Goal: Task Accomplishment & Management: Manage account settings

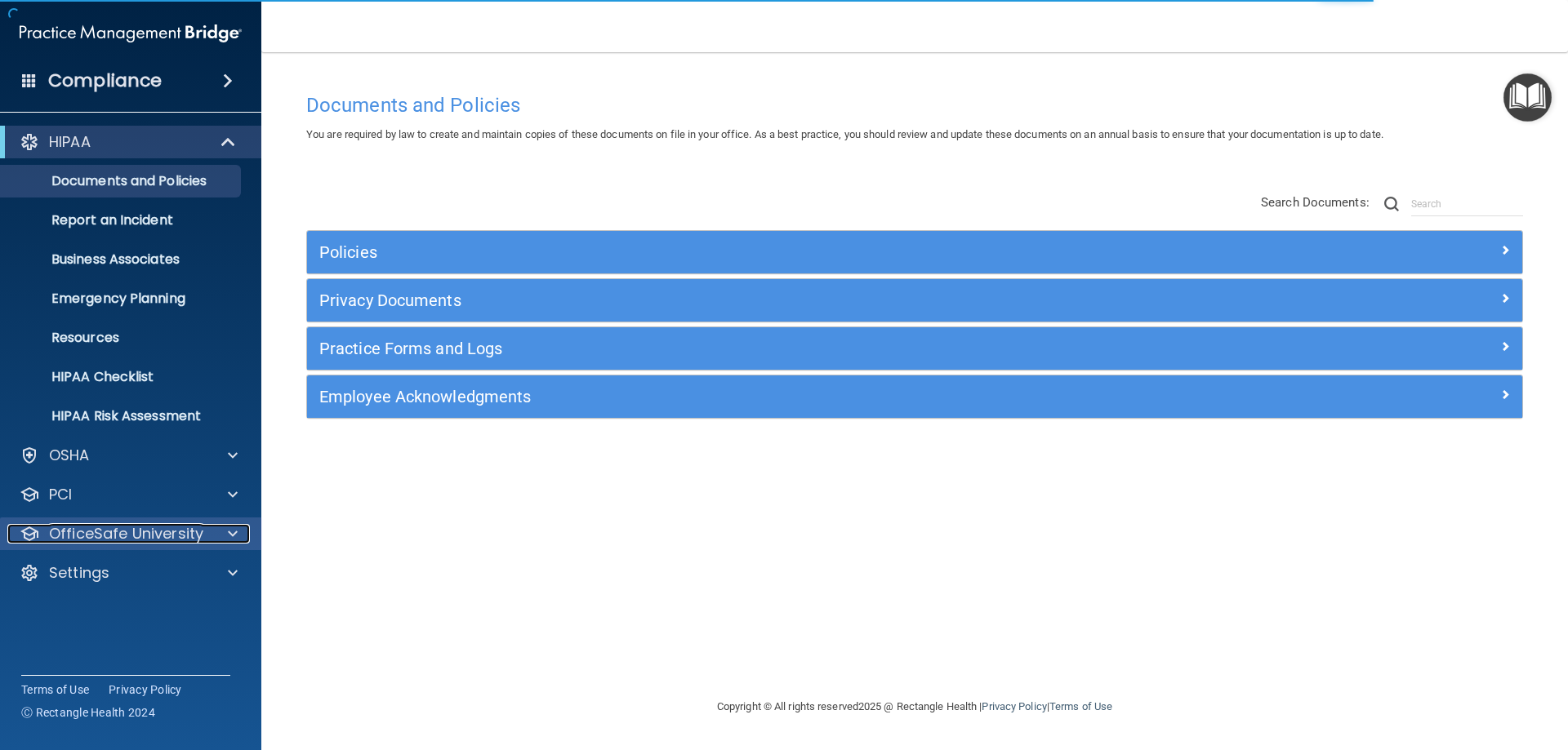
click at [158, 529] on p "OfficeSafe University" at bounding box center [126, 533] width 155 height 19
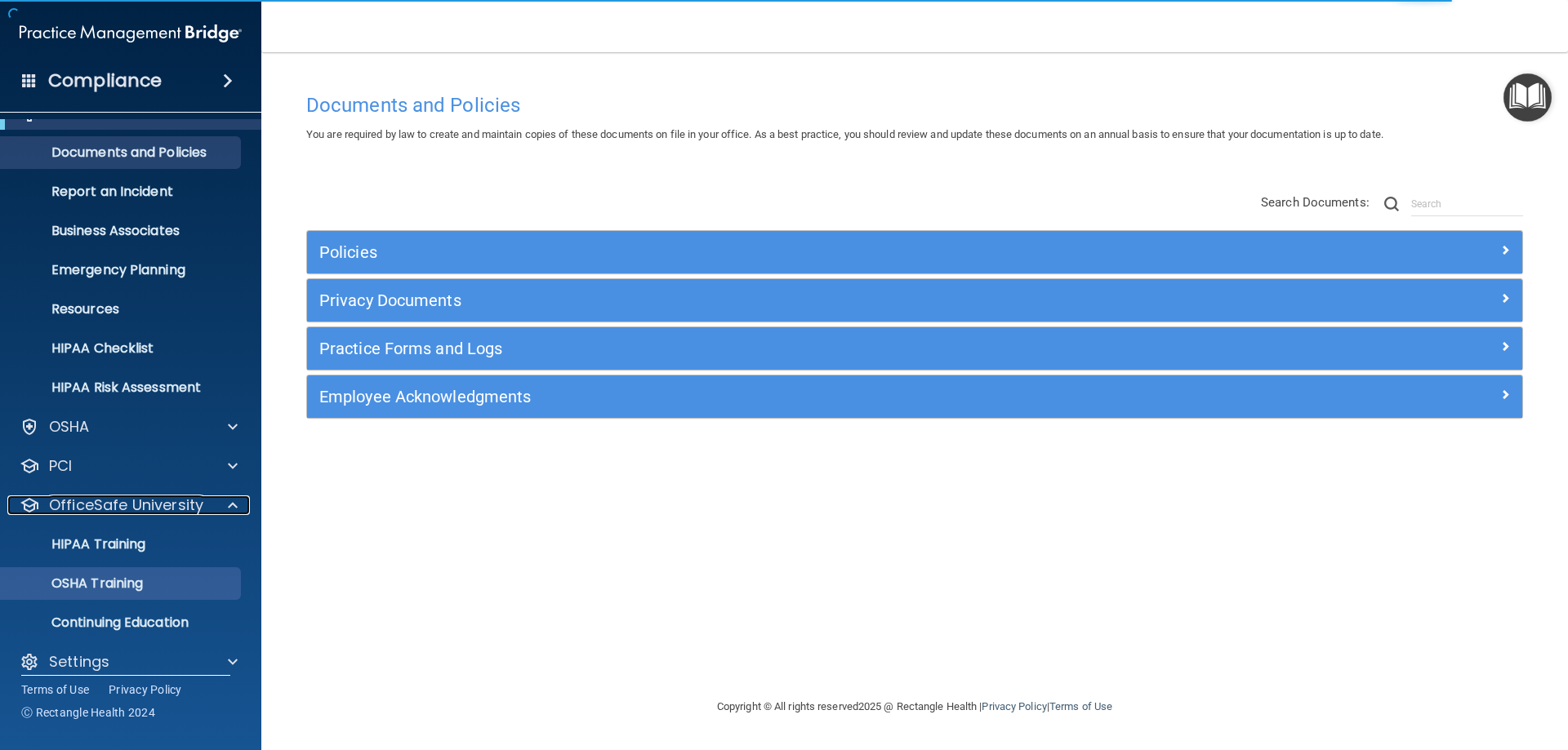
scroll to position [44, 0]
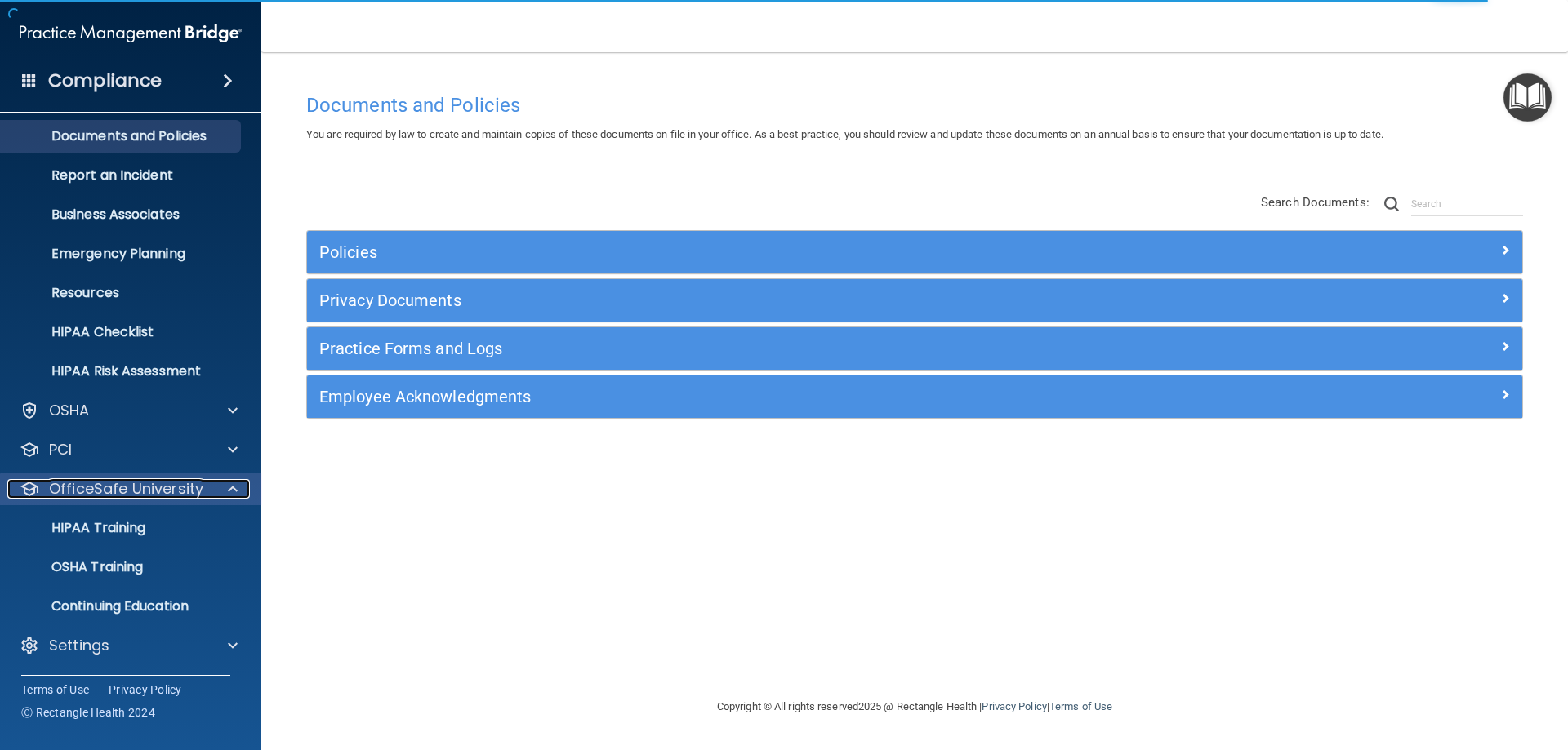
click at [227, 494] on div at bounding box center [231, 489] width 41 height 19
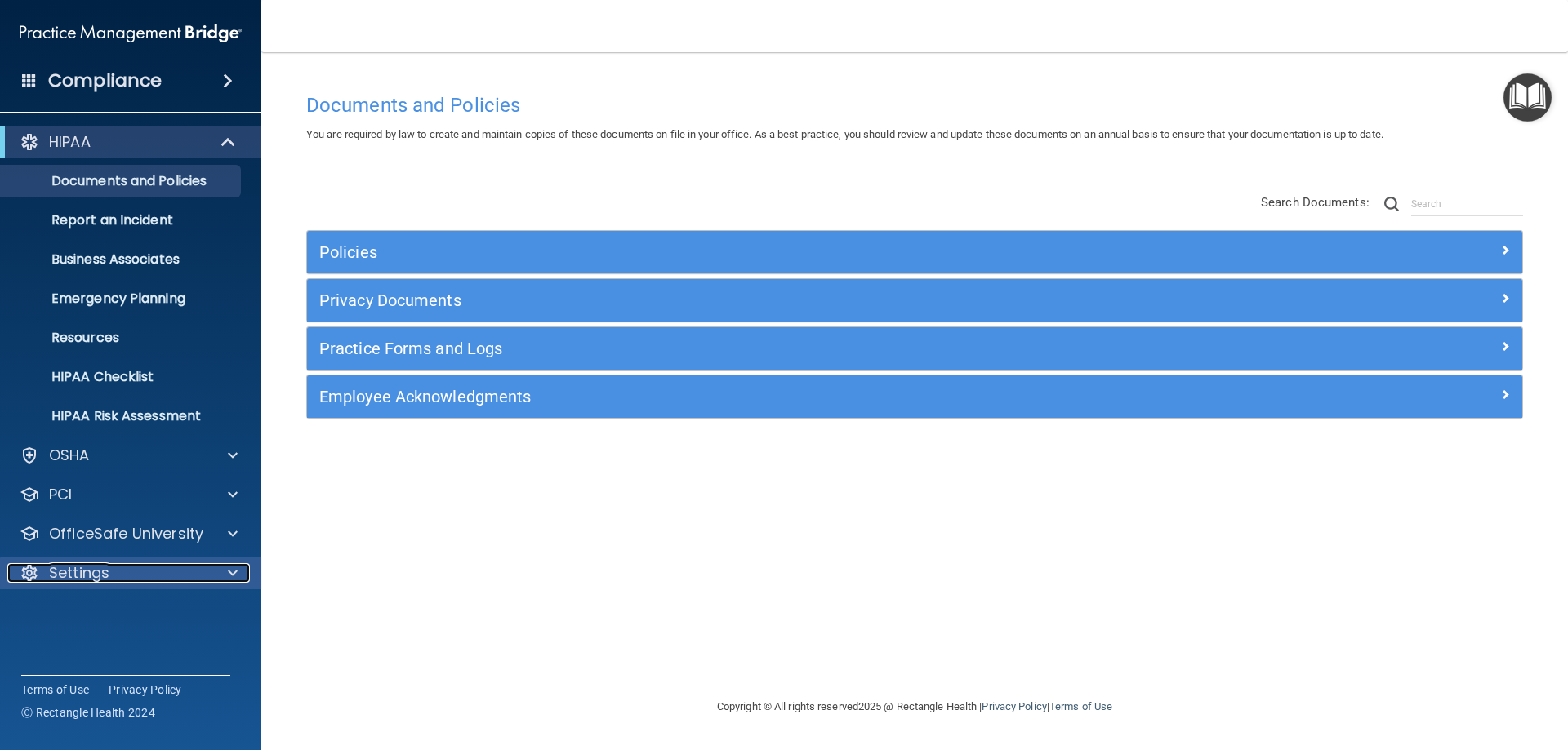
click at [169, 576] on div "Settings" at bounding box center [108, 572] width 203 height 19
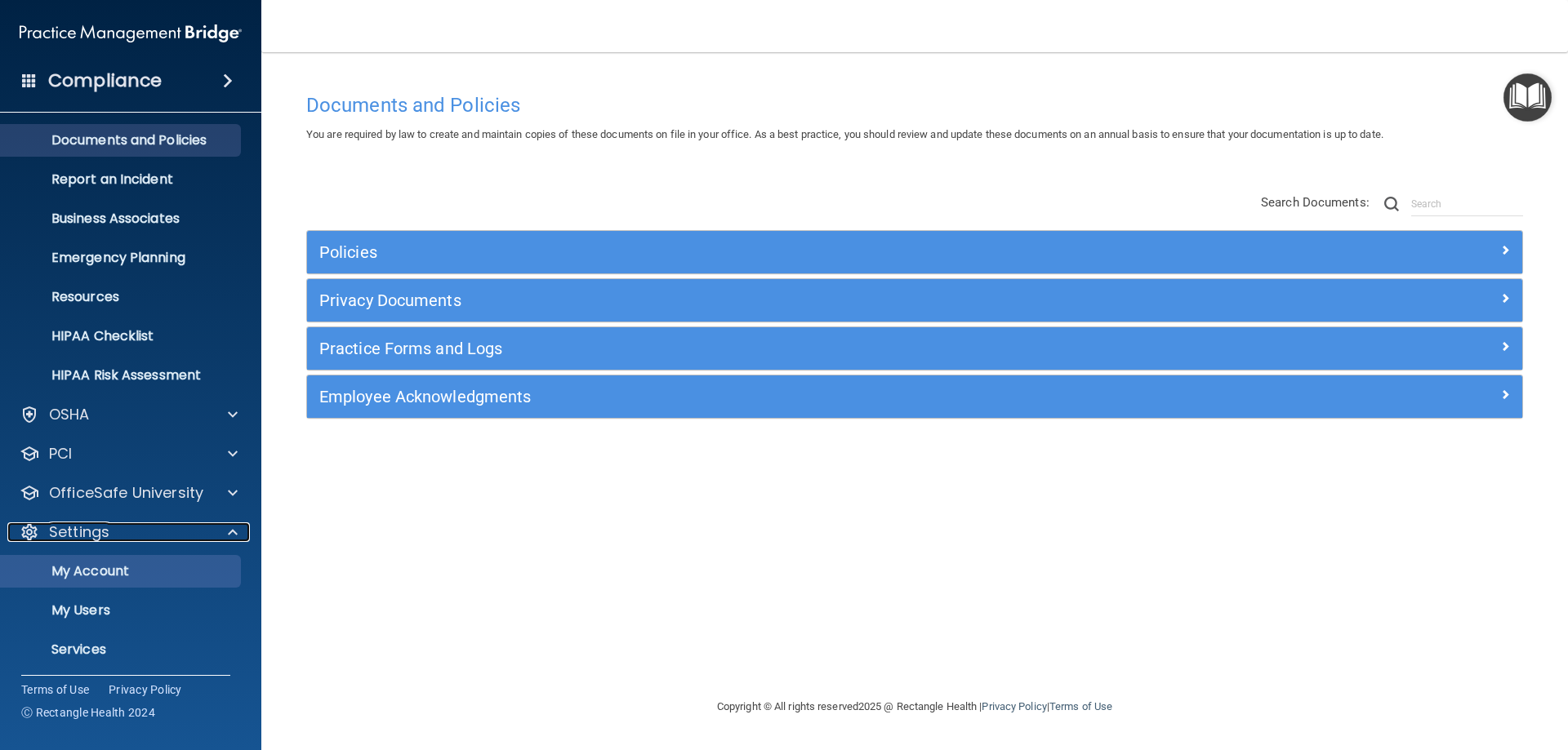
scroll to position [84, 0]
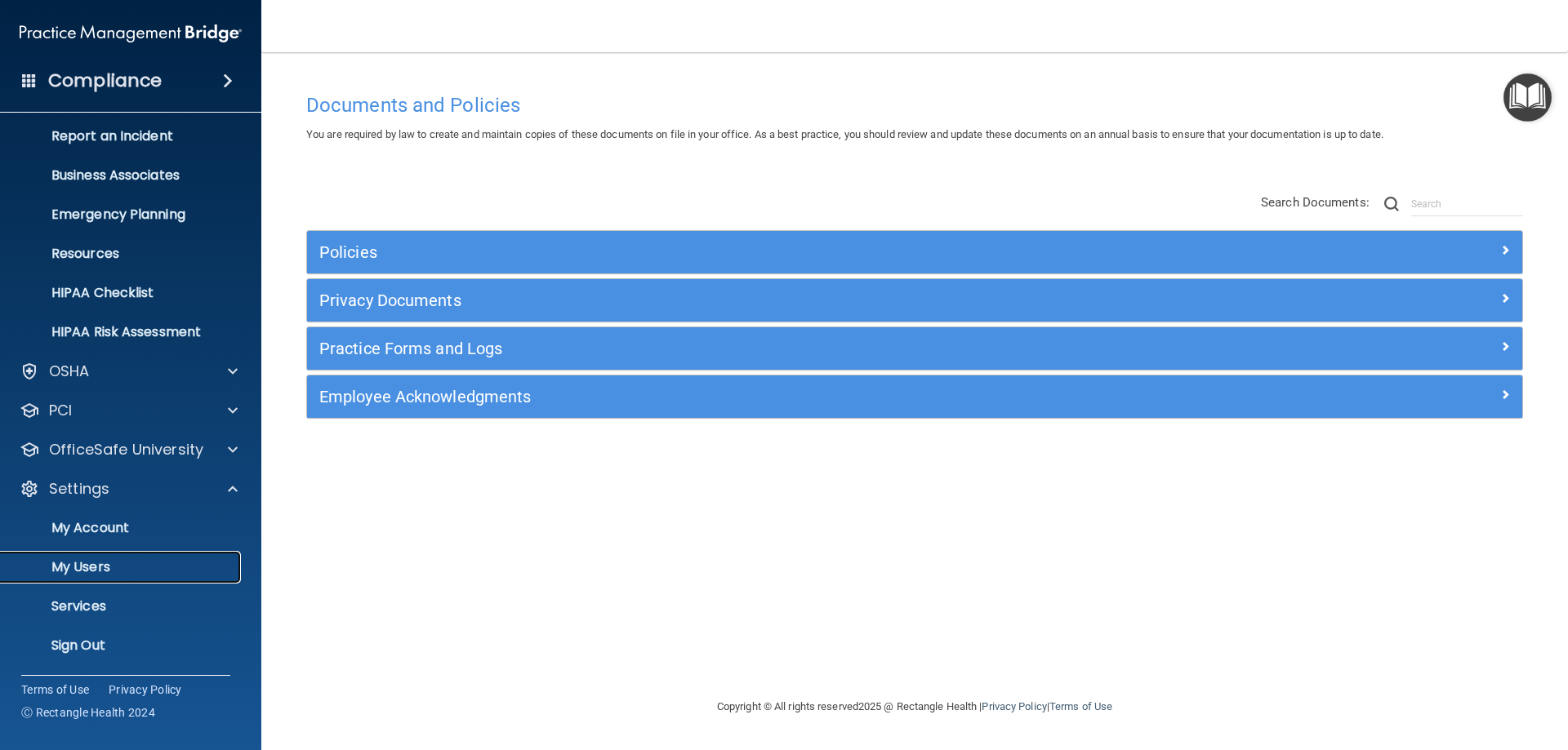
click at [110, 565] on p "My Users" at bounding box center [121, 568] width 223 height 17
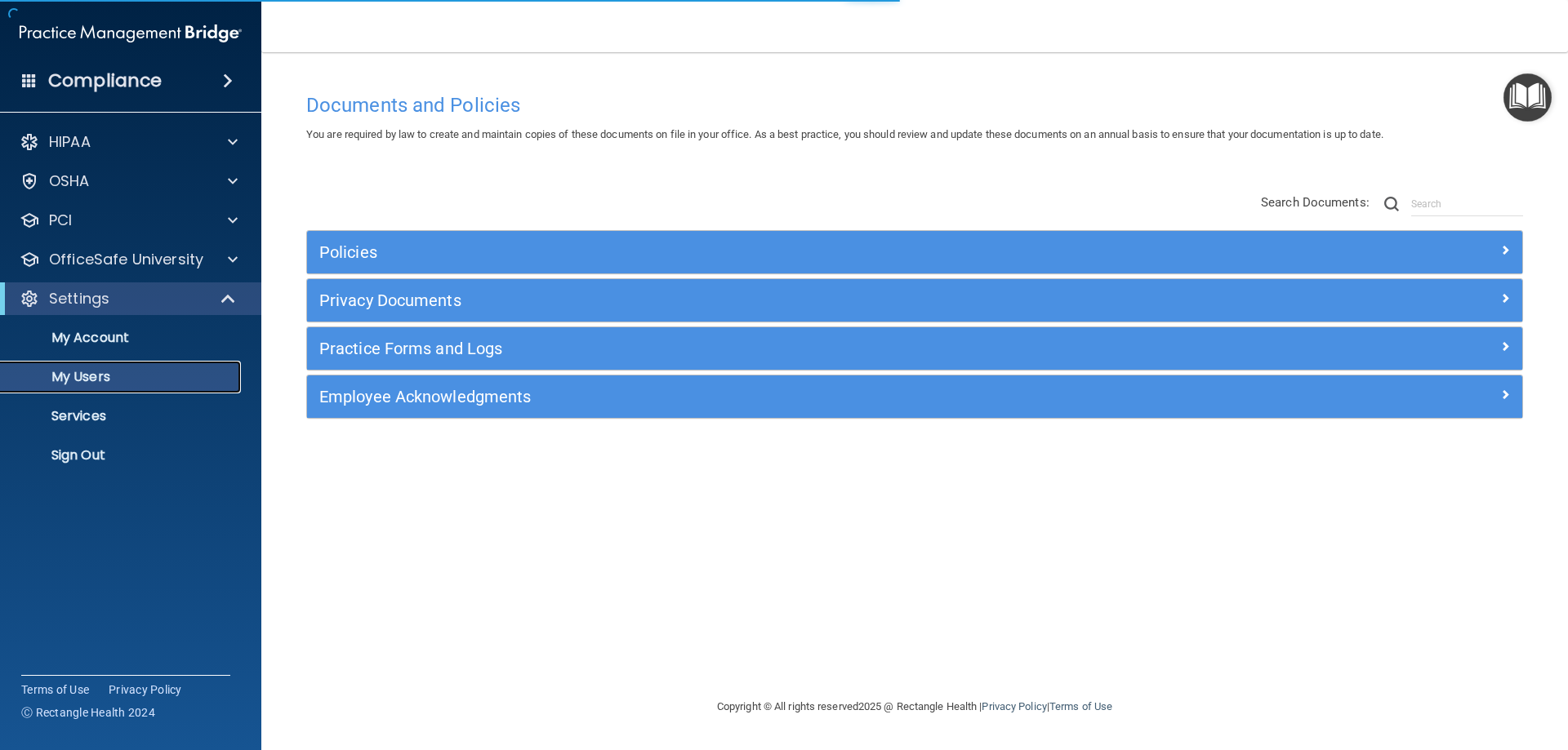
select select "20"
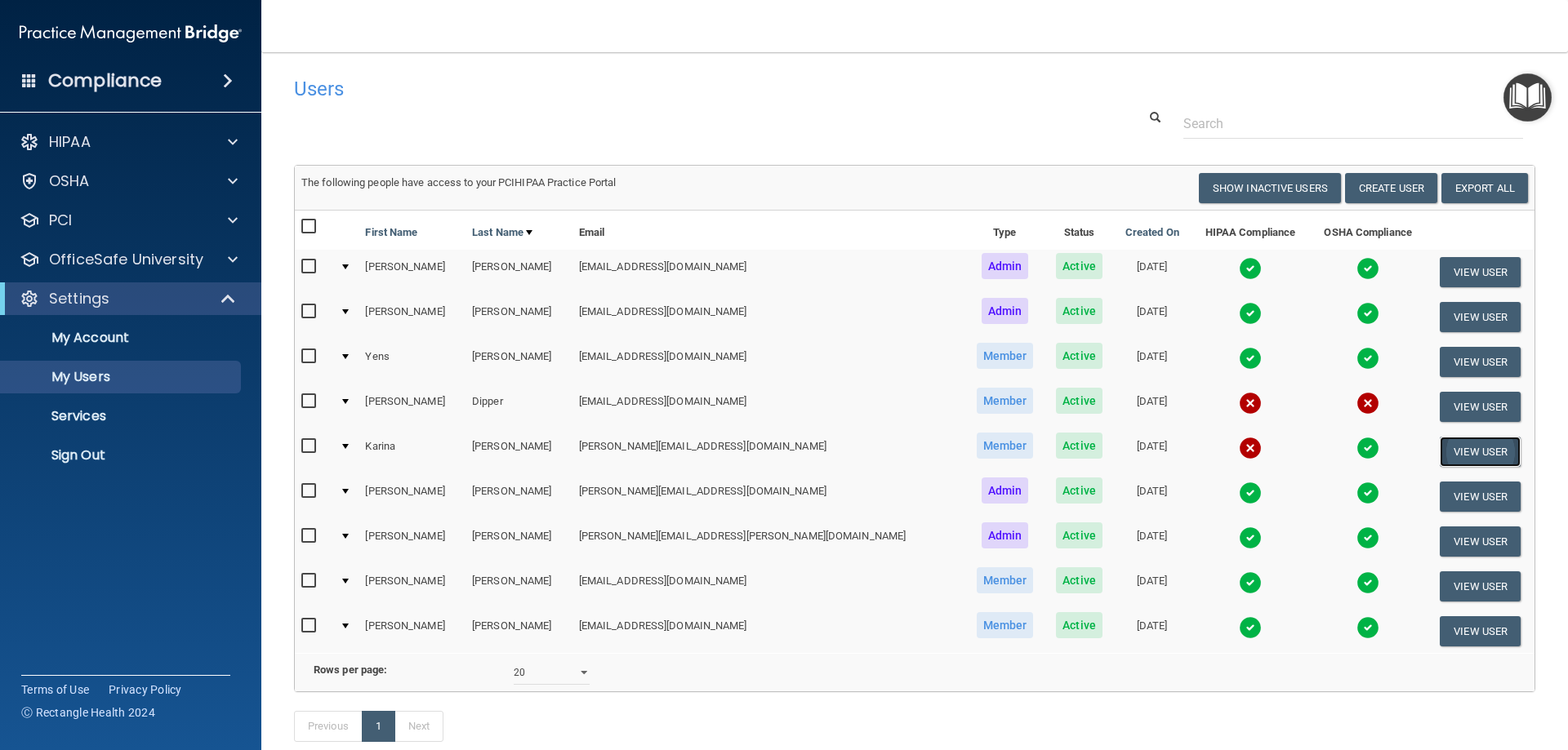
click at [1451, 445] on button "View User" at bounding box center [1479, 452] width 81 height 31
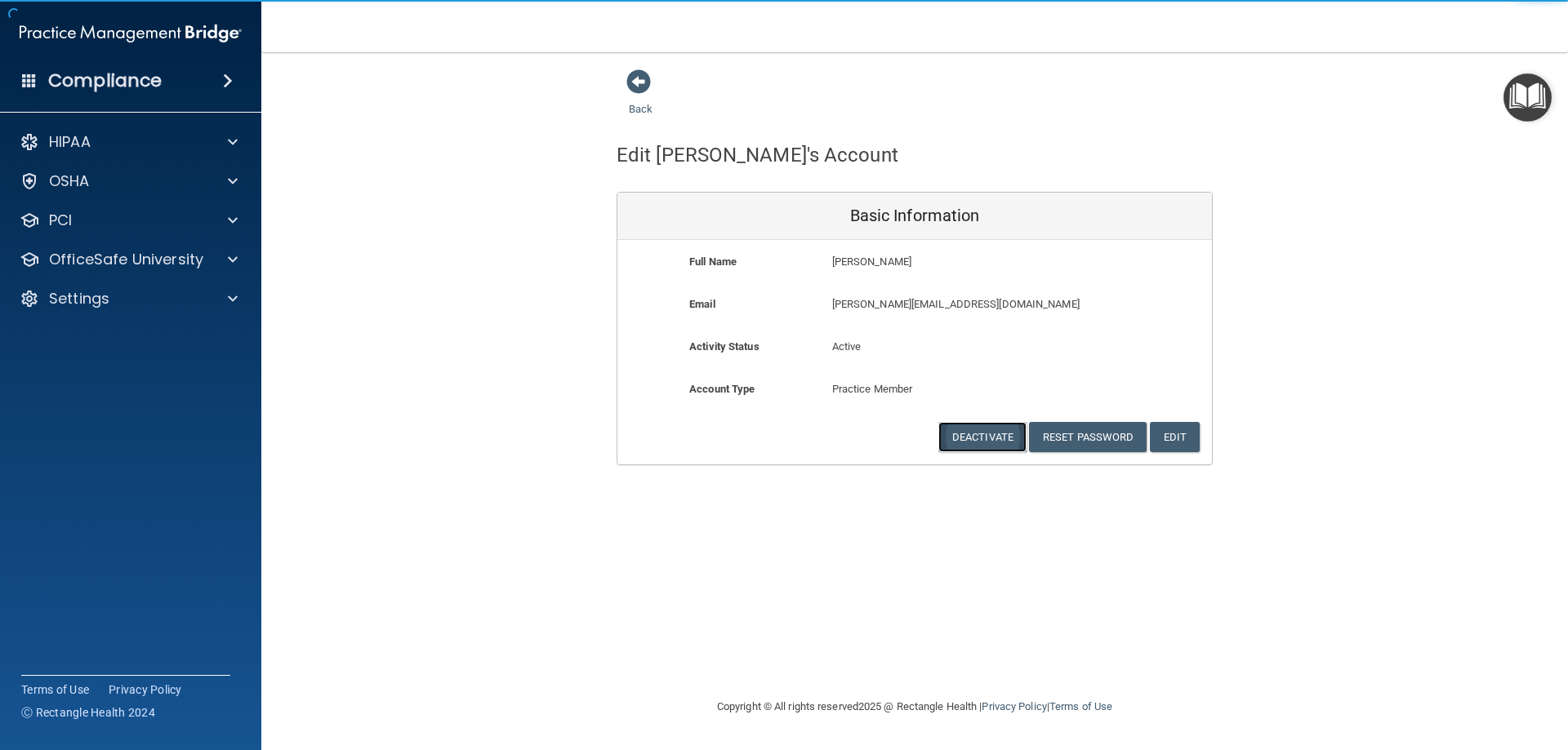
click at [1001, 443] on button "Deactivate" at bounding box center [982, 437] width 88 height 31
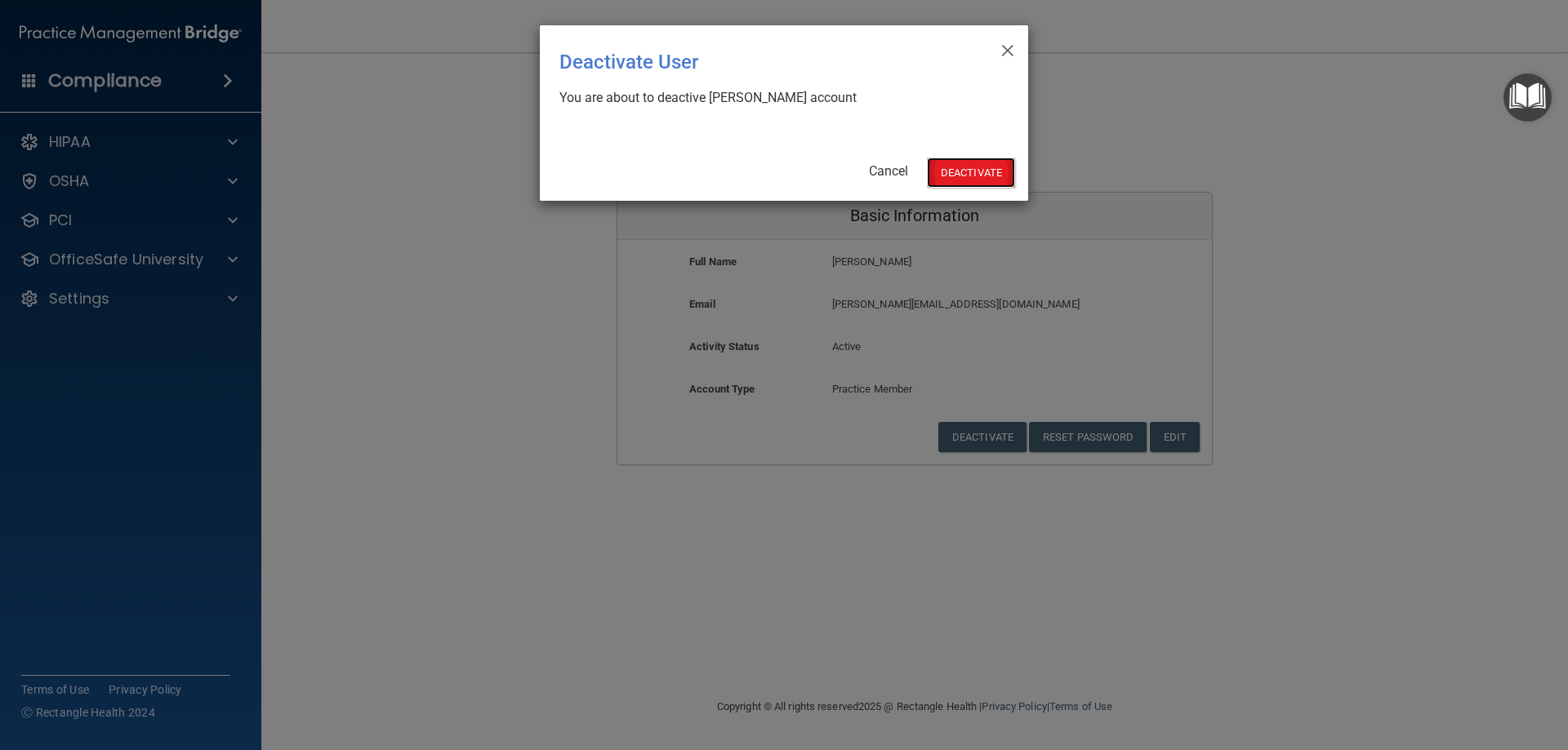
click at [960, 176] on button "Deactivate" at bounding box center [971, 172] width 88 height 31
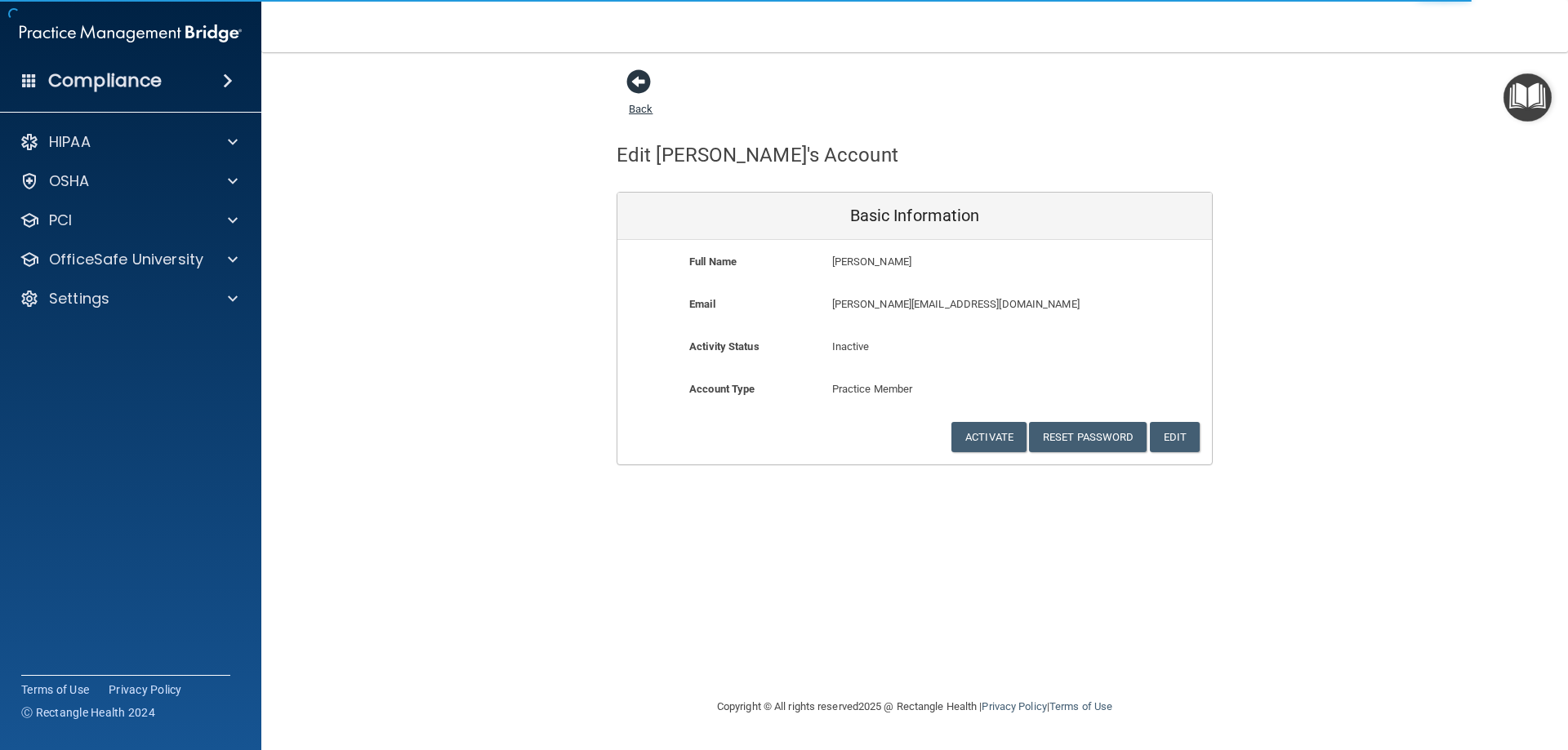
click at [637, 86] on span at bounding box center [638, 81] width 24 height 24
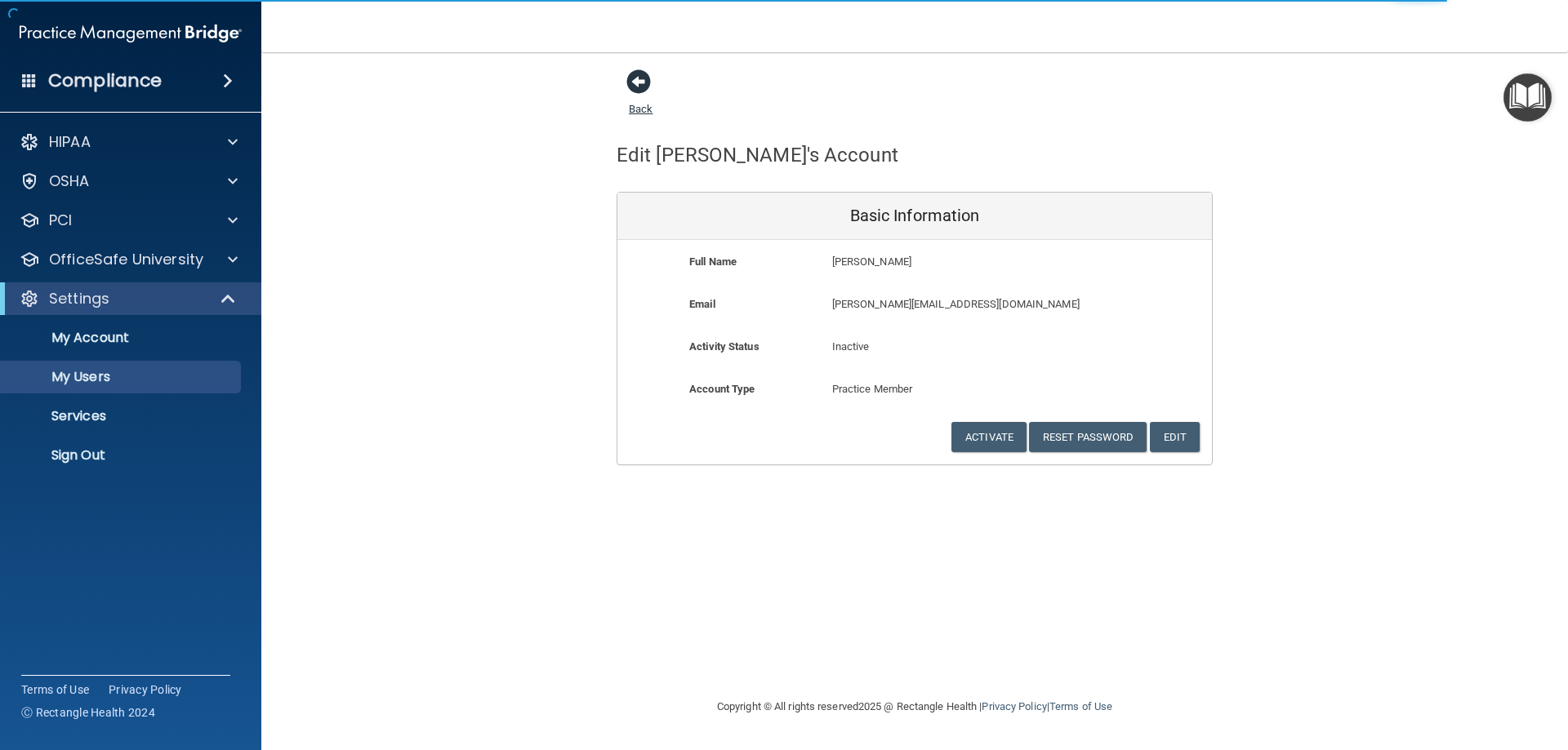
select select "20"
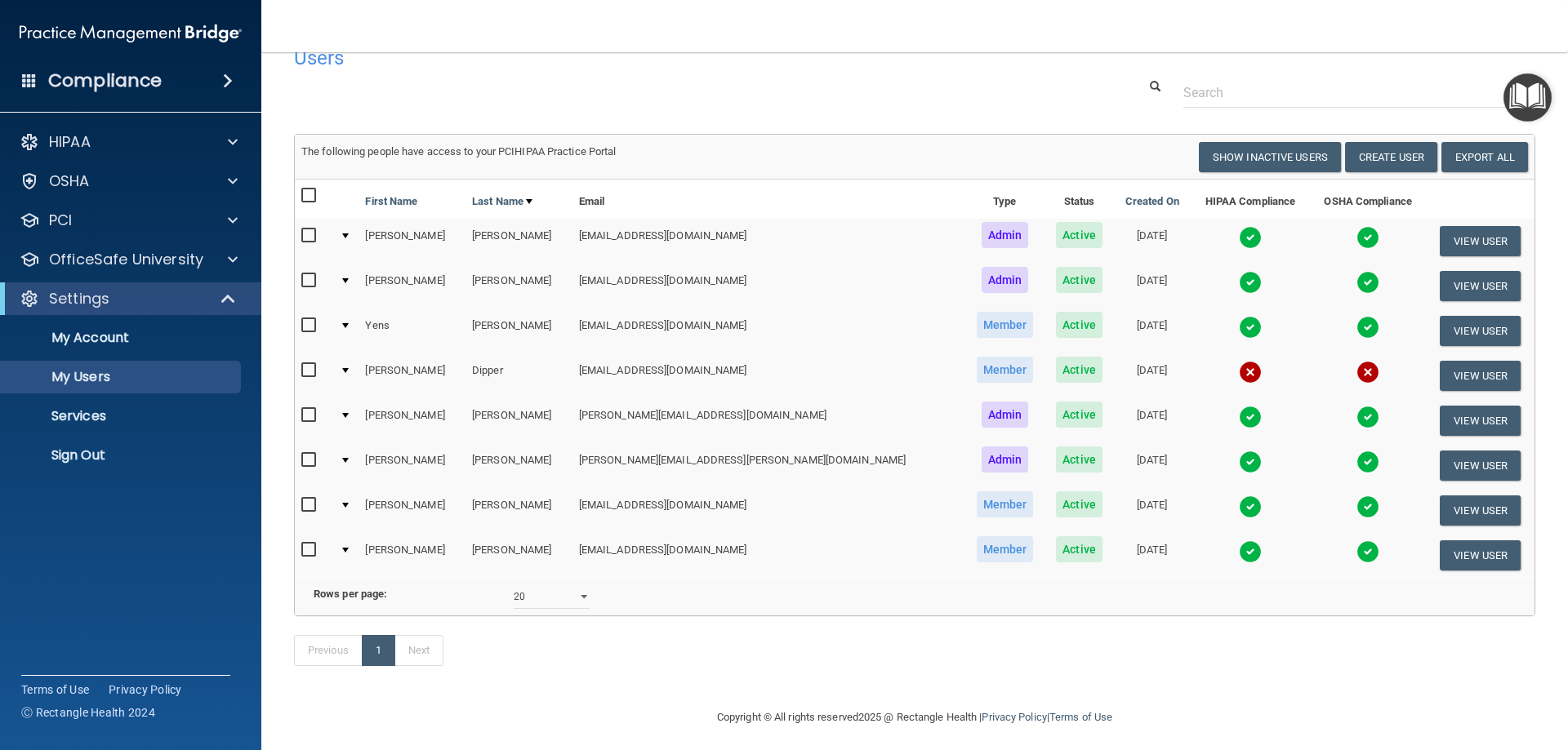
scroll to position [62, 0]
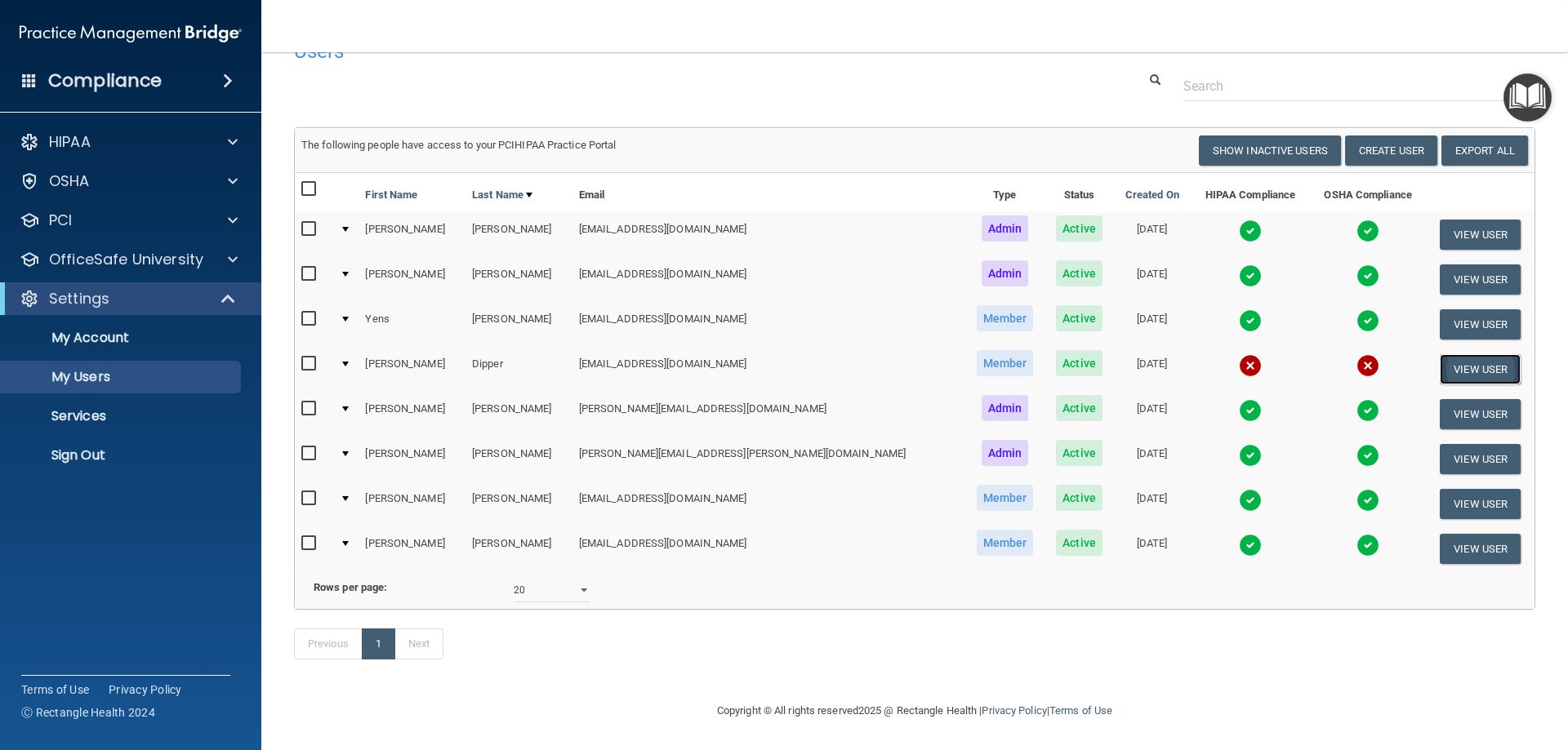
click at [1439, 355] on button "View User" at bounding box center [1479, 369] width 81 height 31
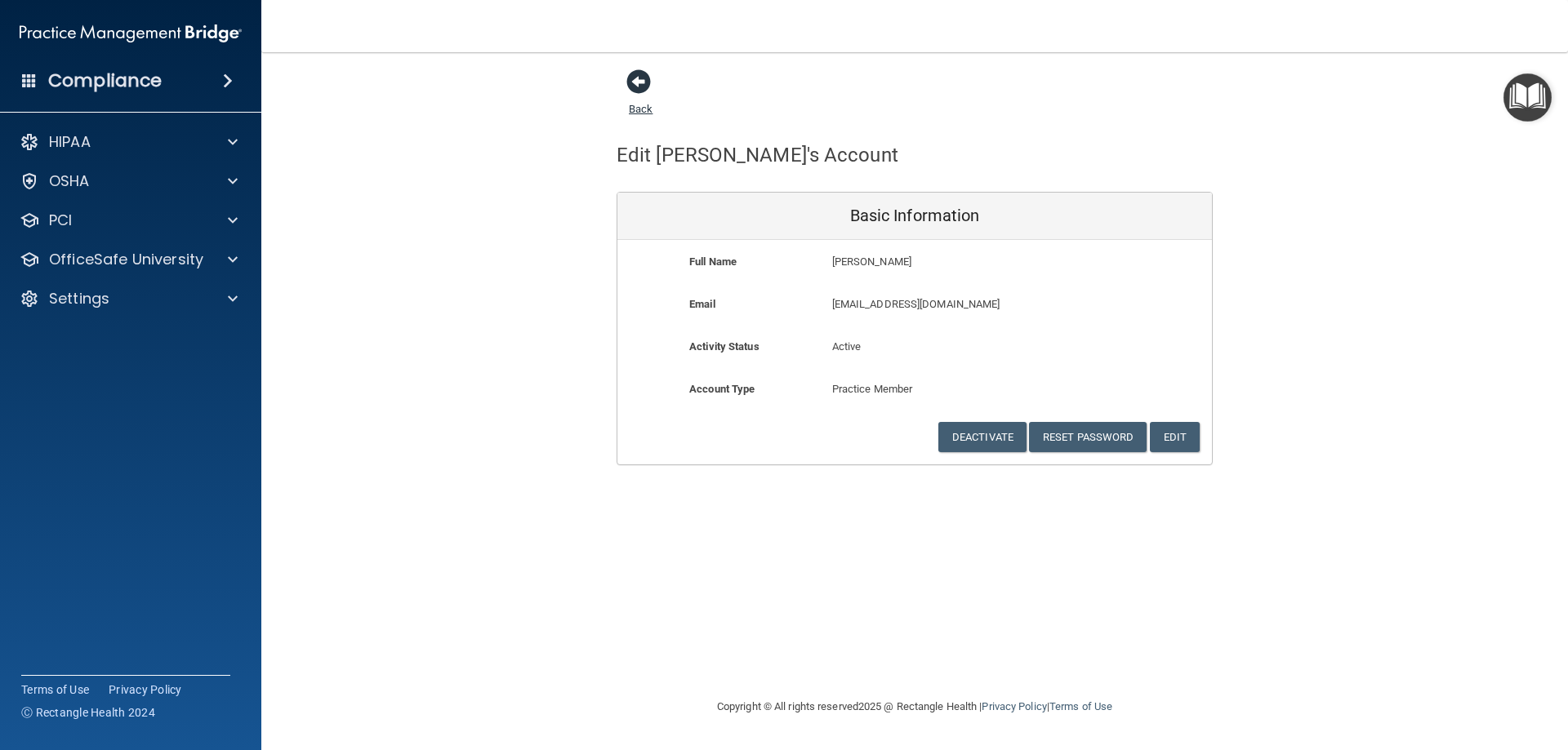
click at [637, 84] on span at bounding box center [638, 81] width 24 height 24
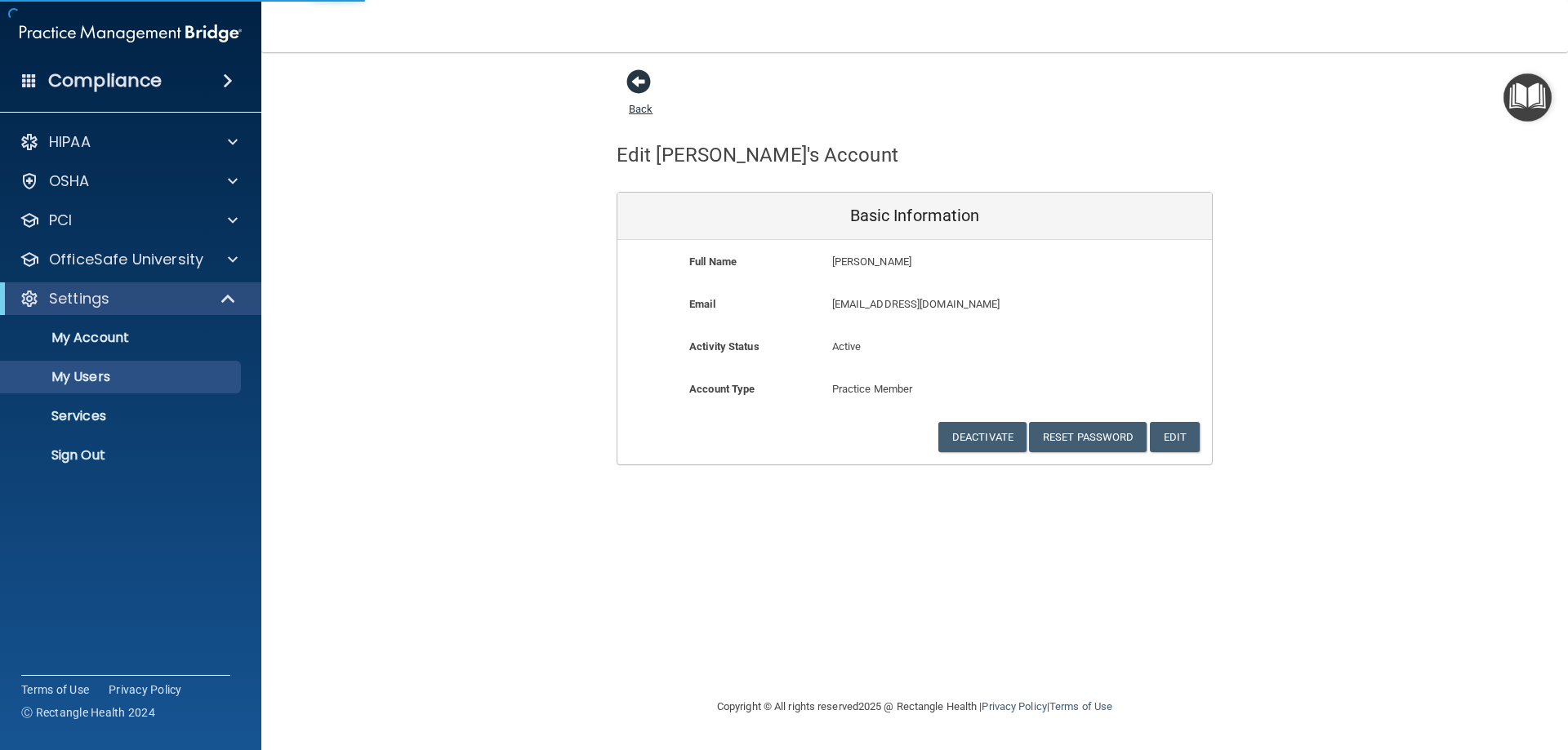
select select "20"
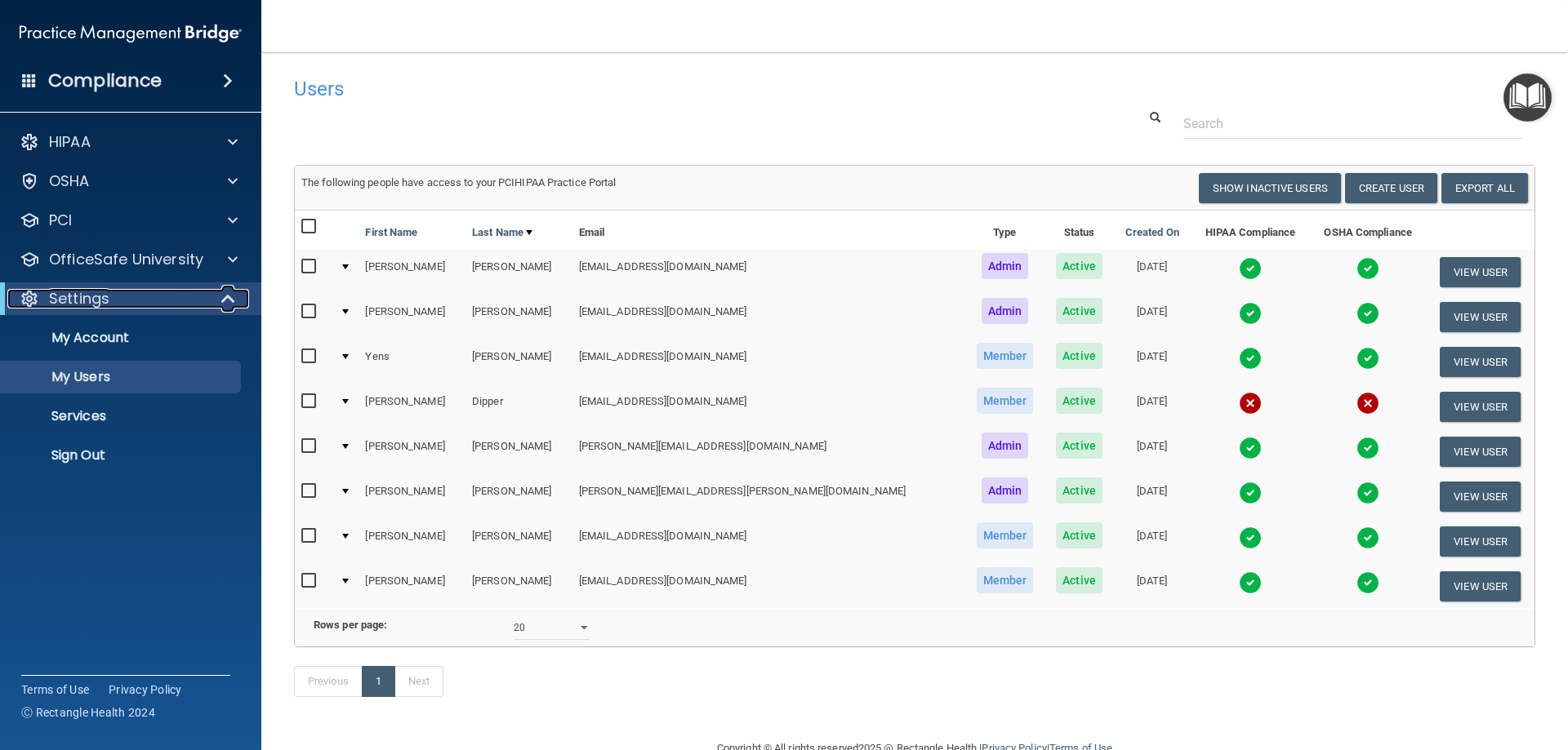
click at [223, 298] on span at bounding box center [230, 298] width 14 height 19
